Goal: Browse casually: Explore the website without a specific task or goal

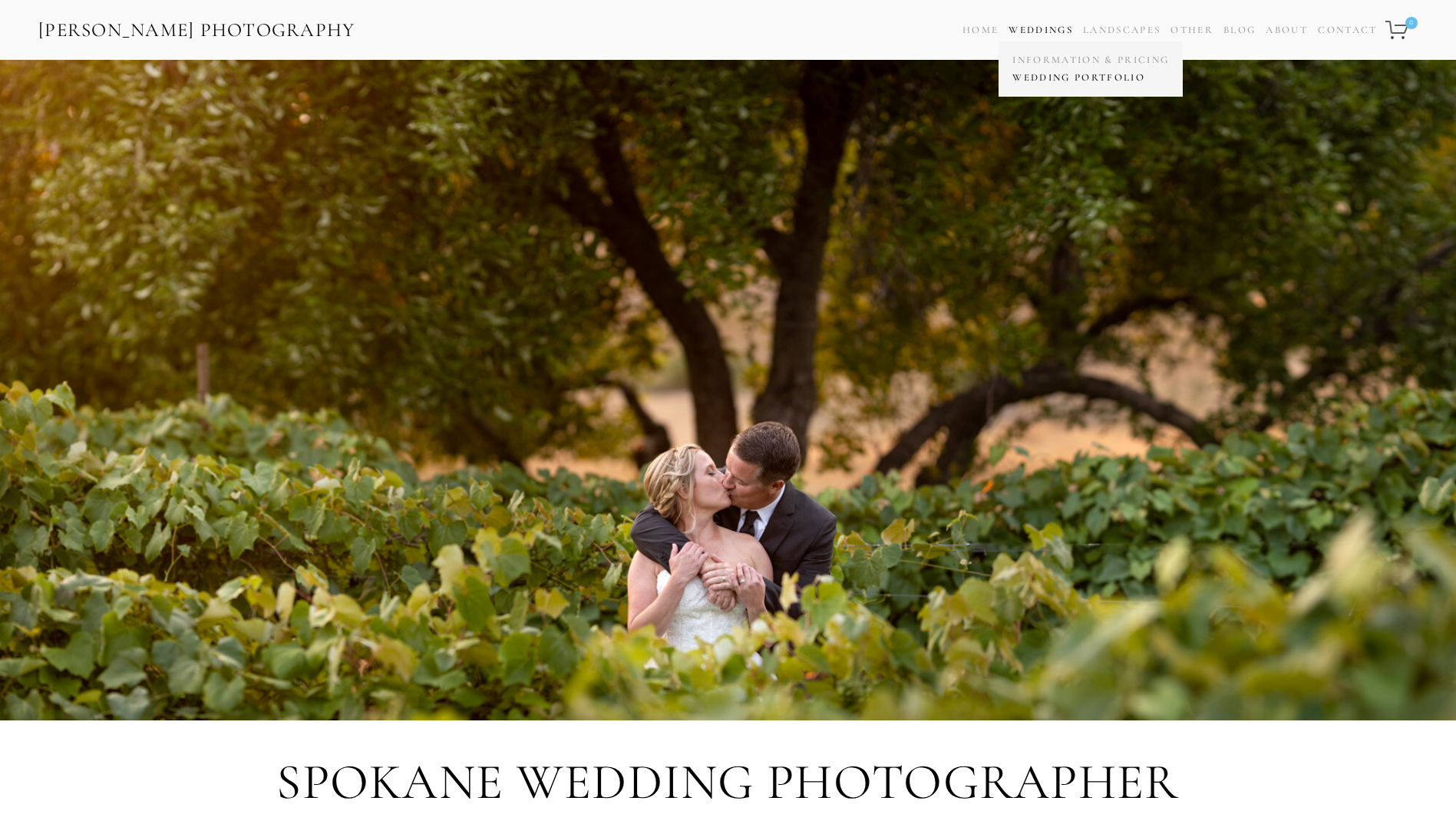
click at [1043, 74] on link "Wedding Portfolio" at bounding box center [1090, 78] width 164 height 18
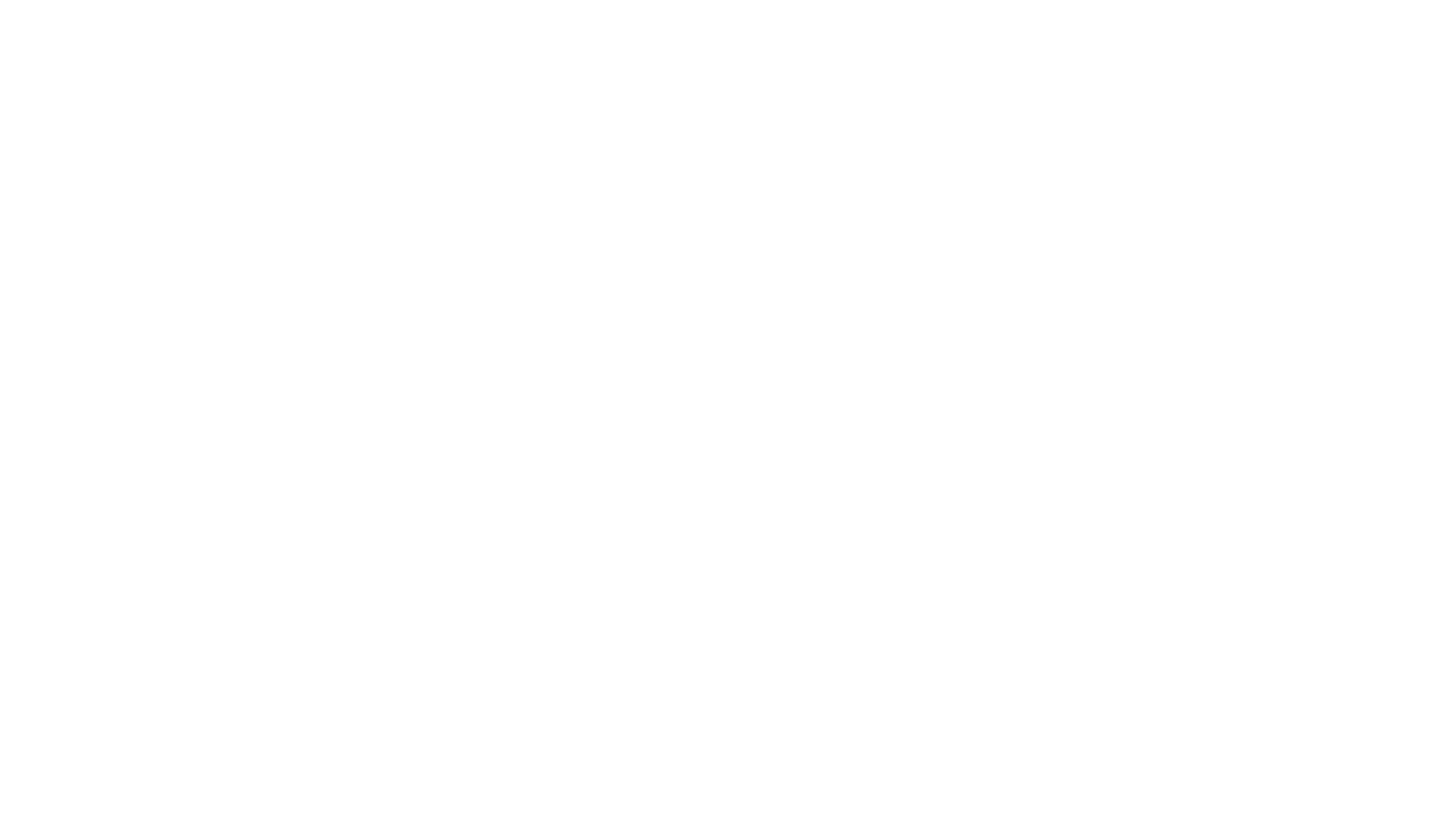
scroll to position [2763, 0]
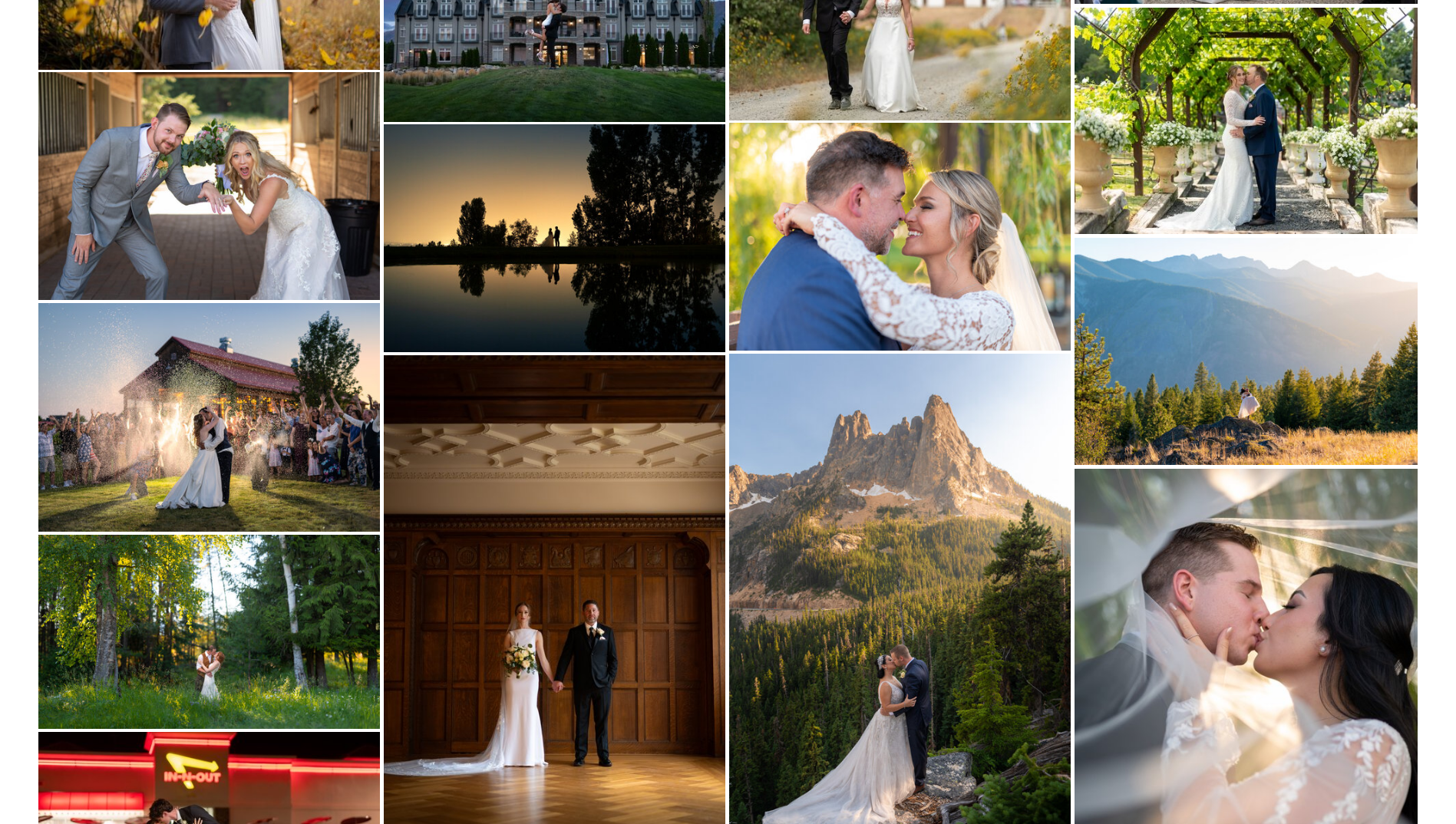
click at [529, 240] on img at bounding box center [554, 237] width 342 height 227
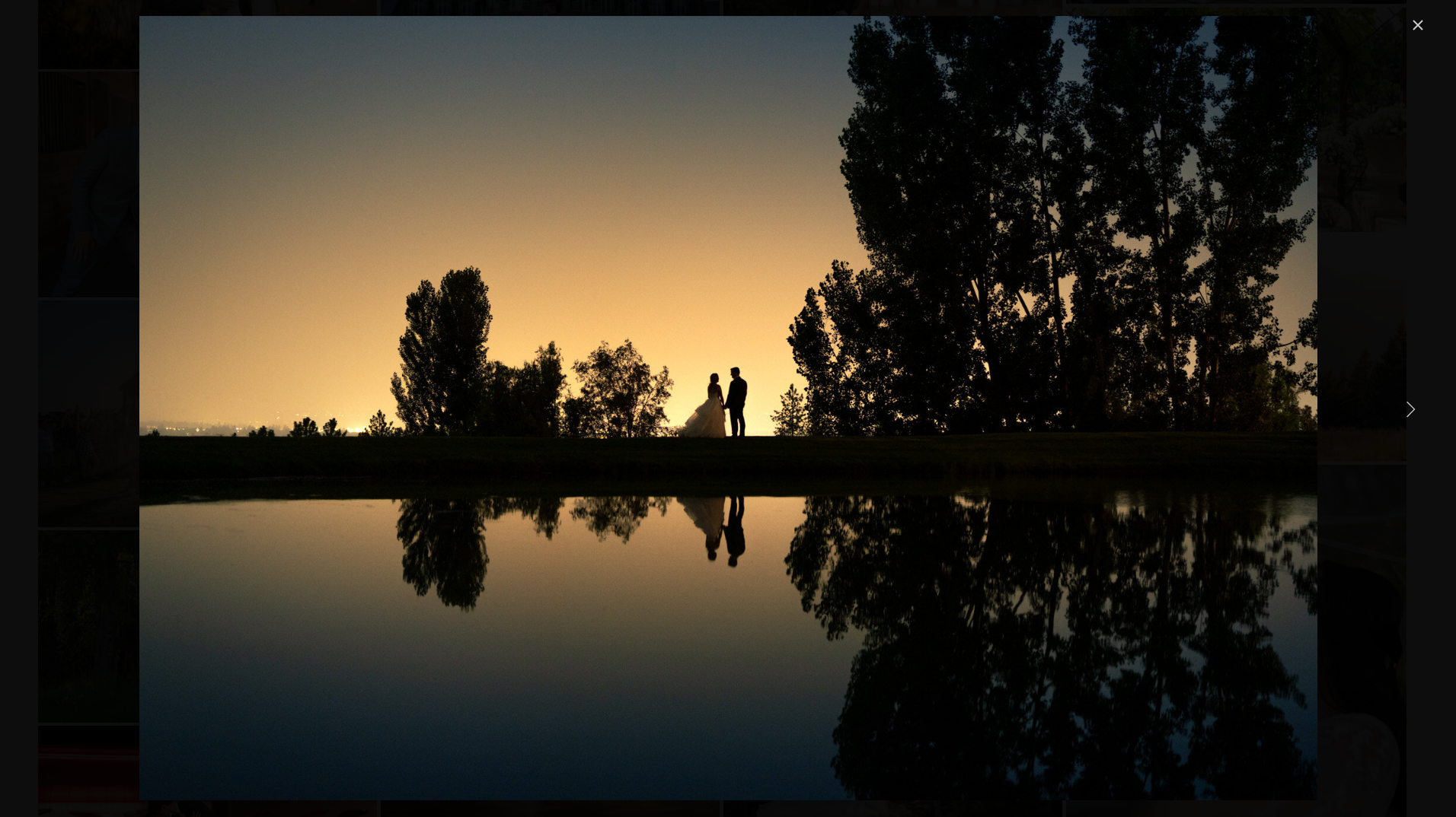
click at [1413, 22] on link "Close" at bounding box center [1417, 25] width 19 height 19
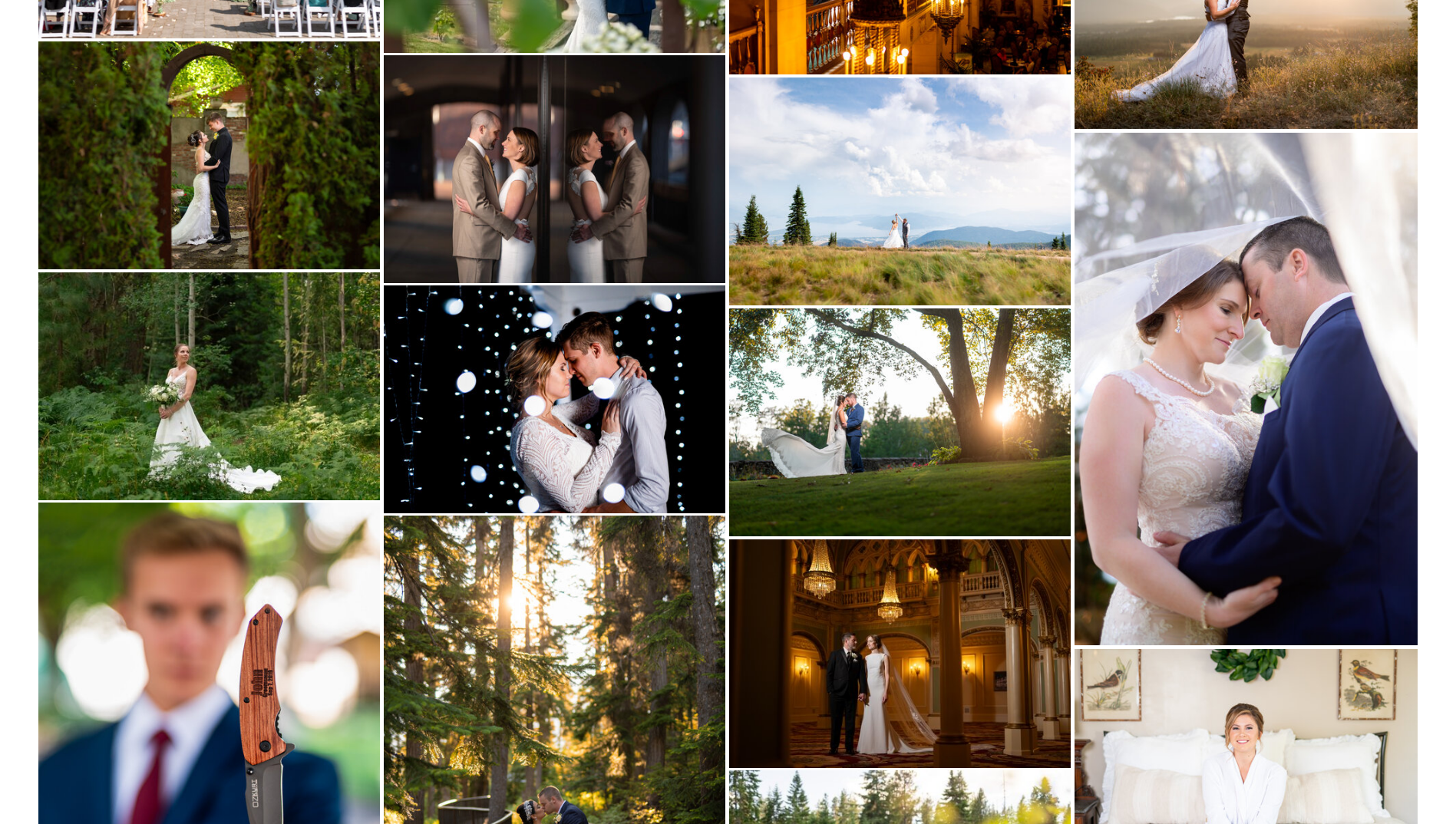
scroll to position [11590, 0]
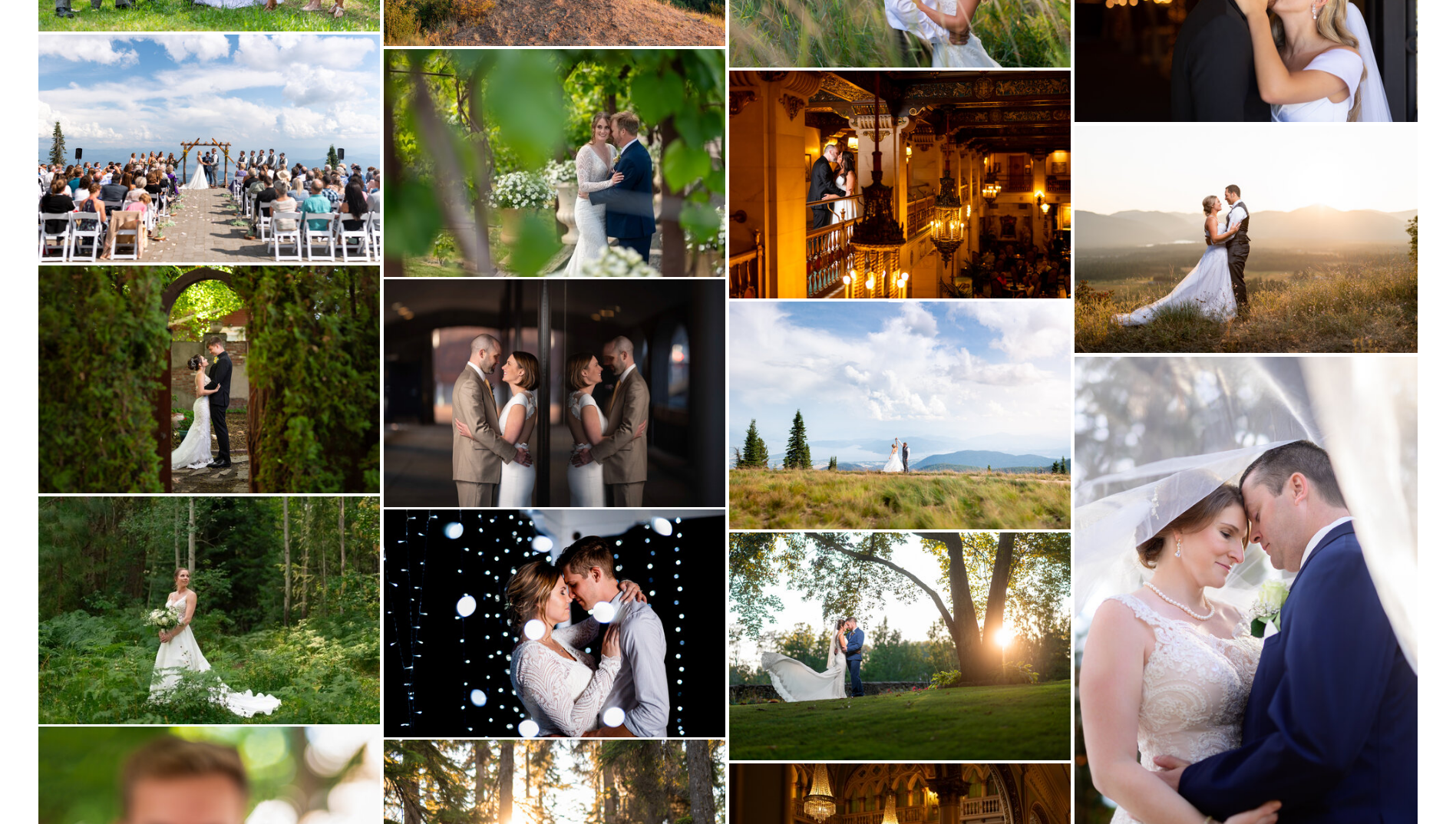
click at [200, 130] on img at bounding box center [209, 148] width 342 height 227
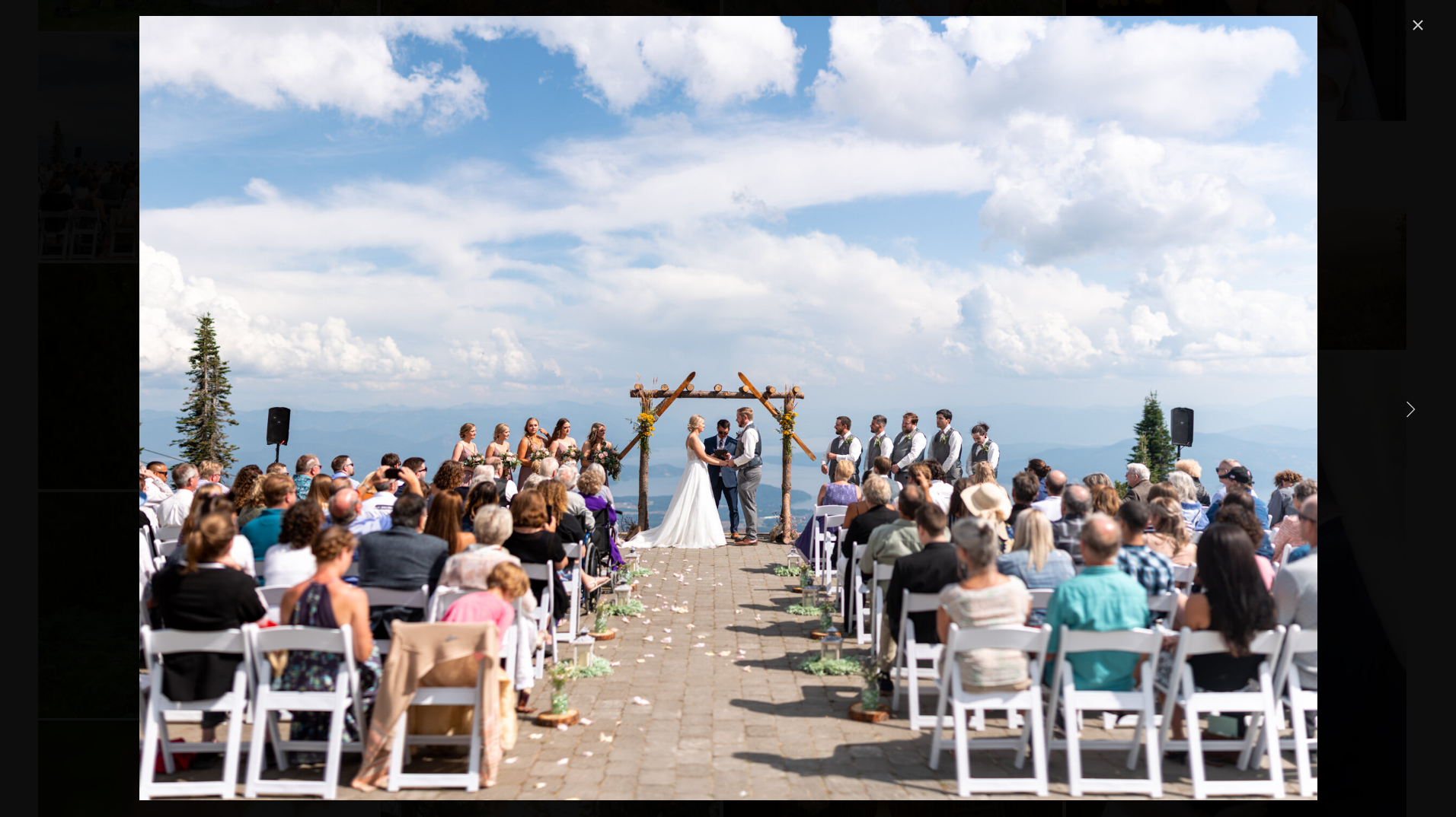
click at [1414, 19] on link "Close" at bounding box center [1417, 25] width 19 height 19
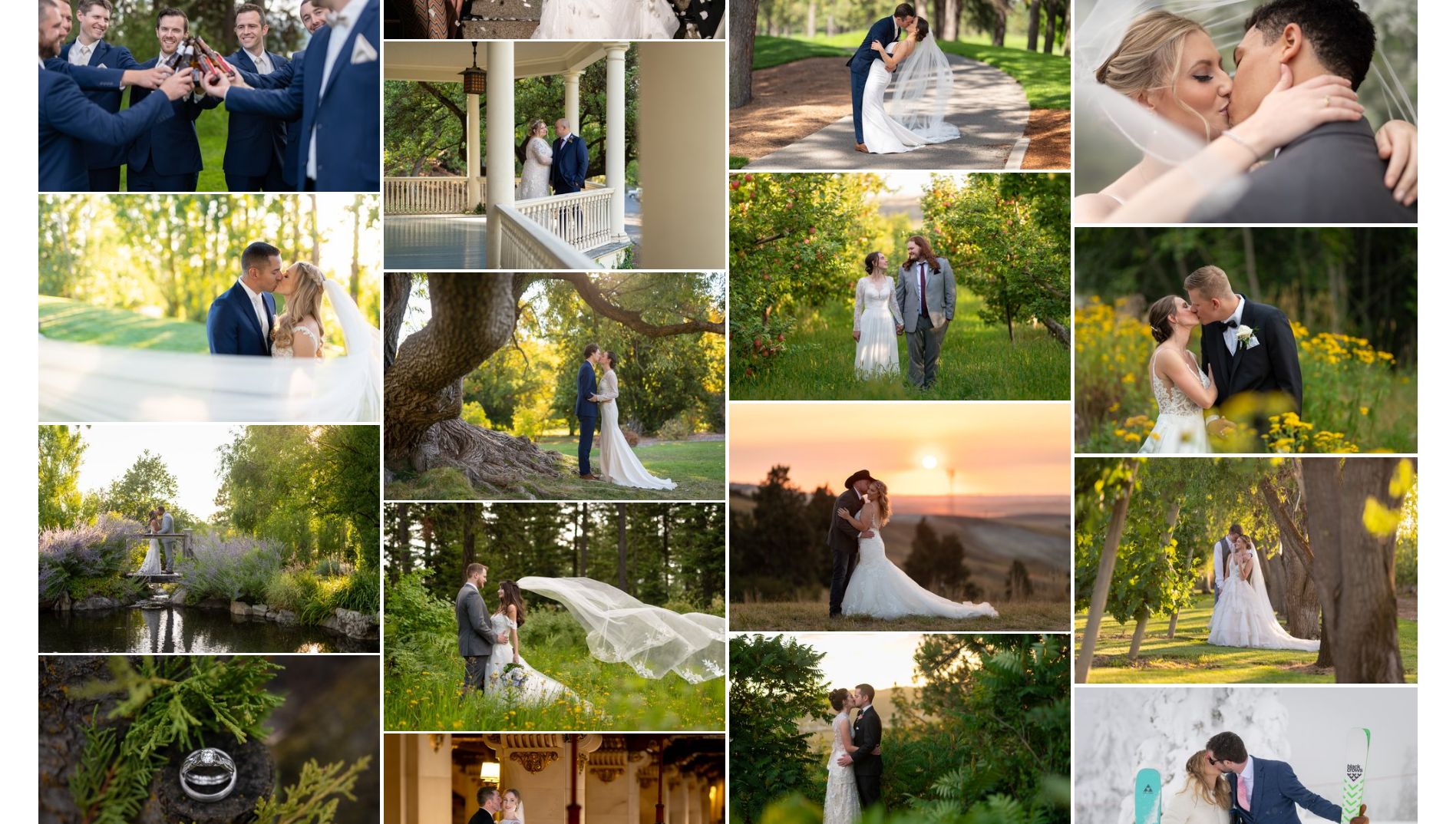
scroll to position [15811, 0]
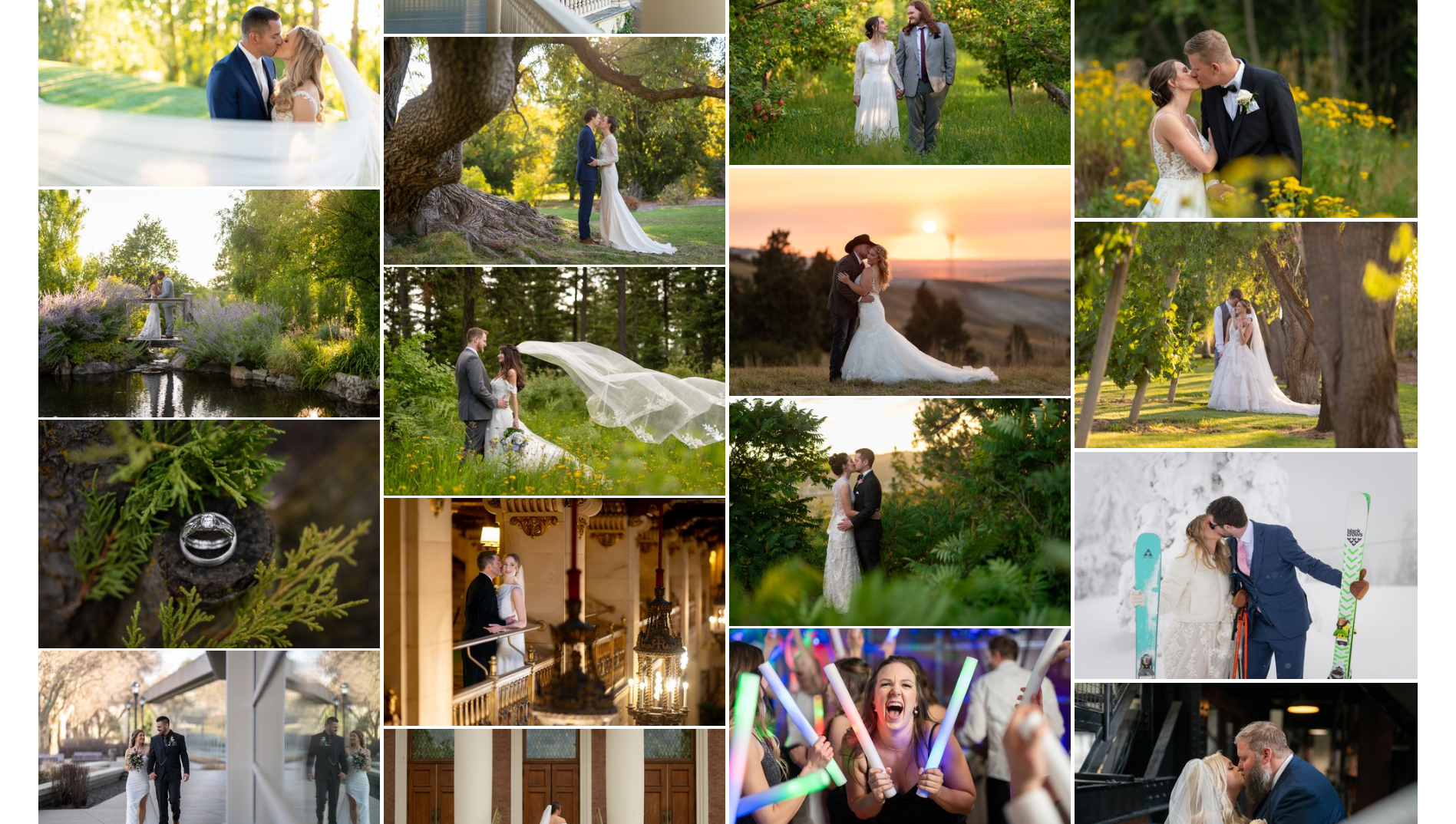
click at [296, 329] on img at bounding box center [209, 303] width 342 height 227
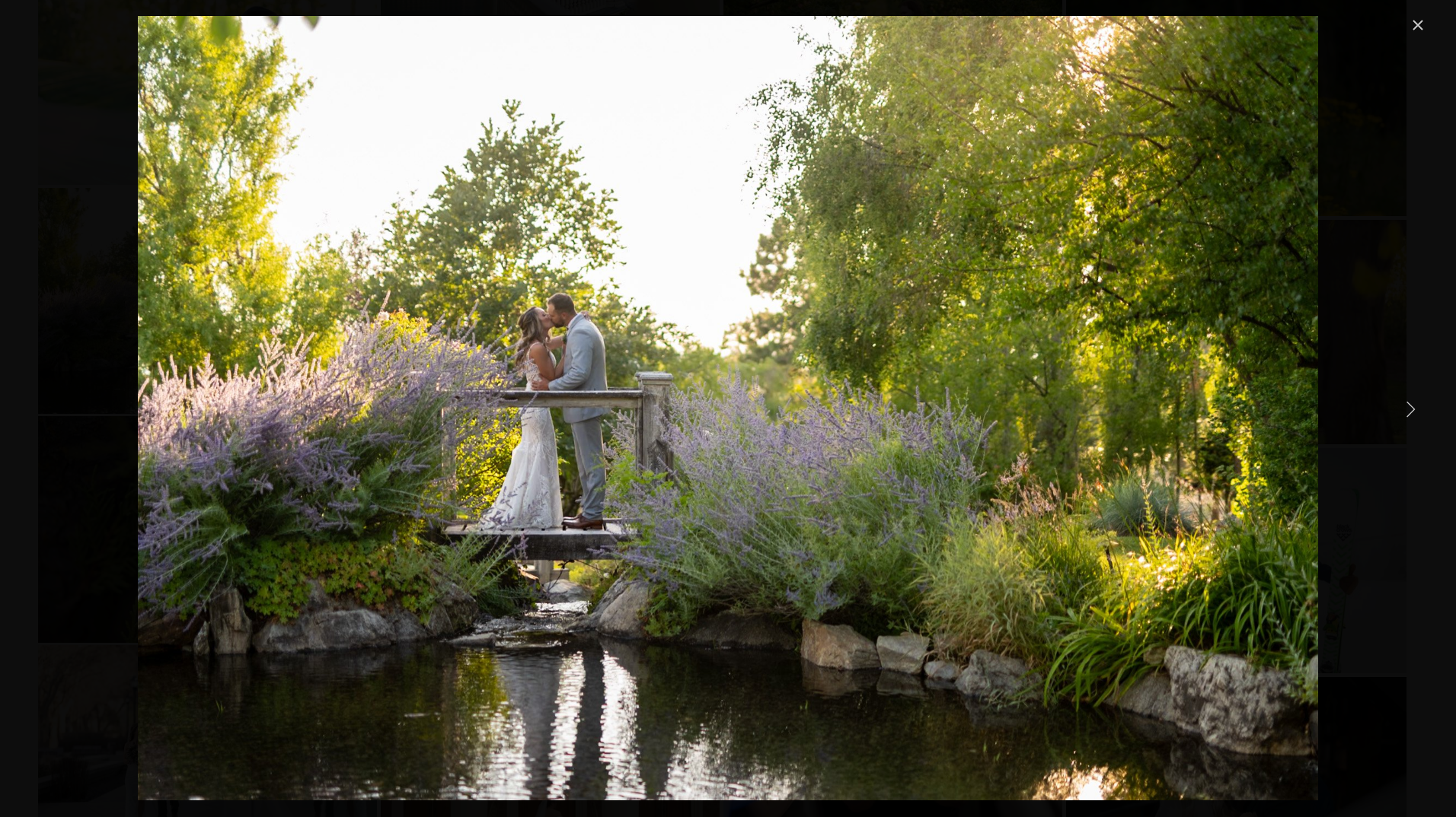
click at [1418, 21] on link "Close" at bounding box center [1417, 25] width 19 height 19
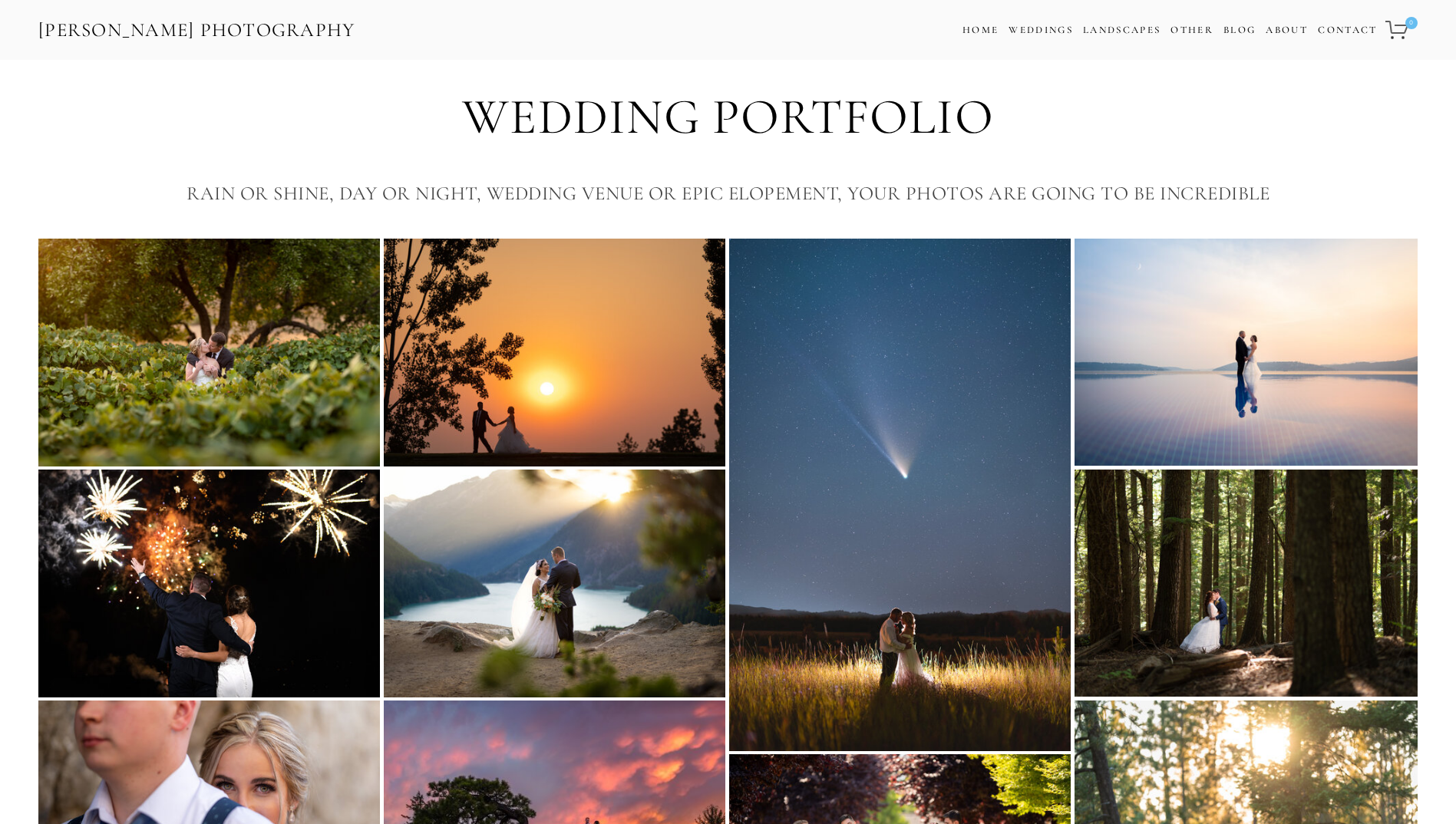
drag, startPoint x: 983, startPoint y: 587, endPoint x: 960, endPoint y: 190, distance: 397.7
click at [972, 34] on link "Home" at bounding box center [980, 30] width 36 height 22
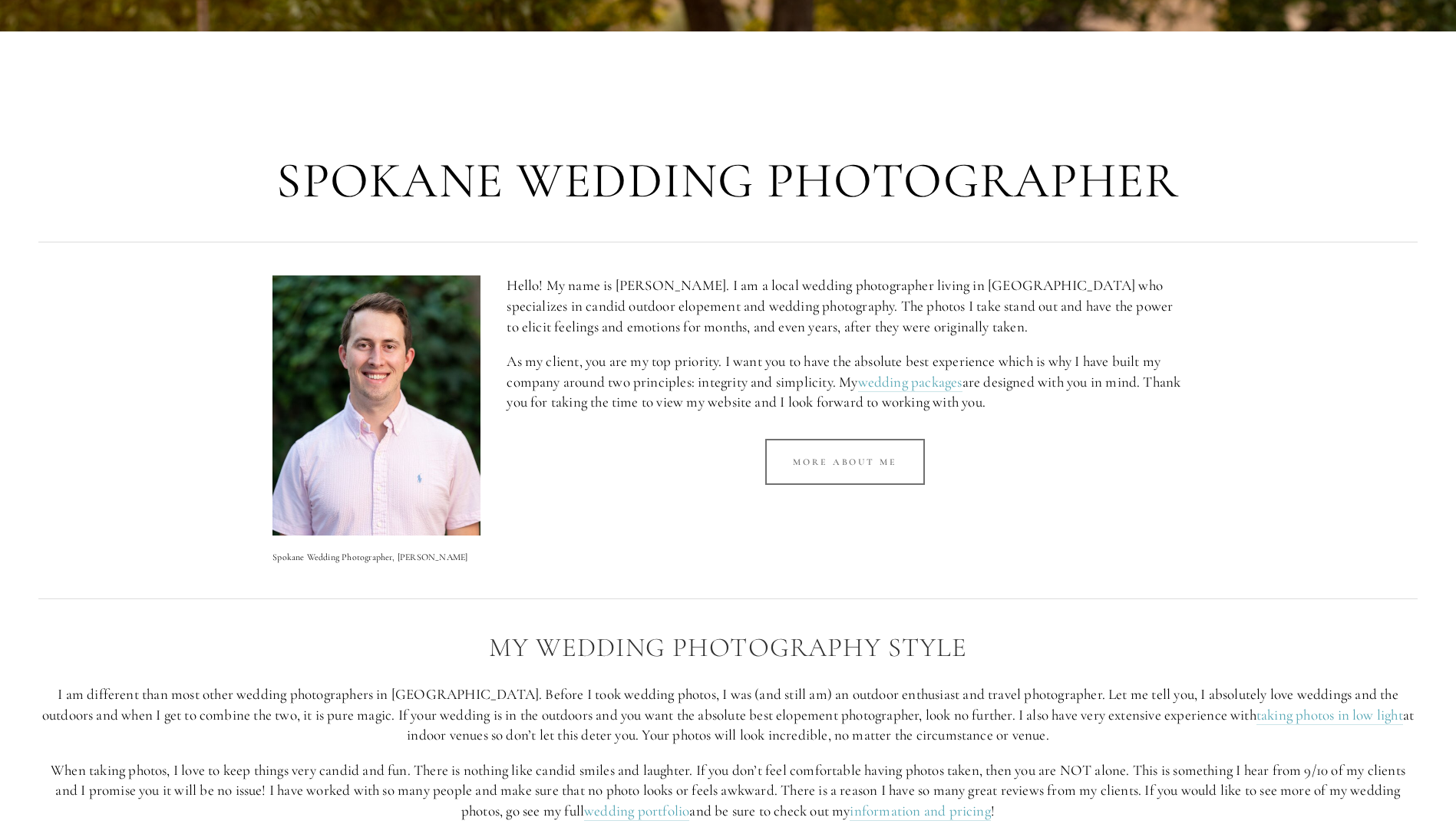
scroll to position [691, 0]
